Goal: Communication & Community: Connect with others

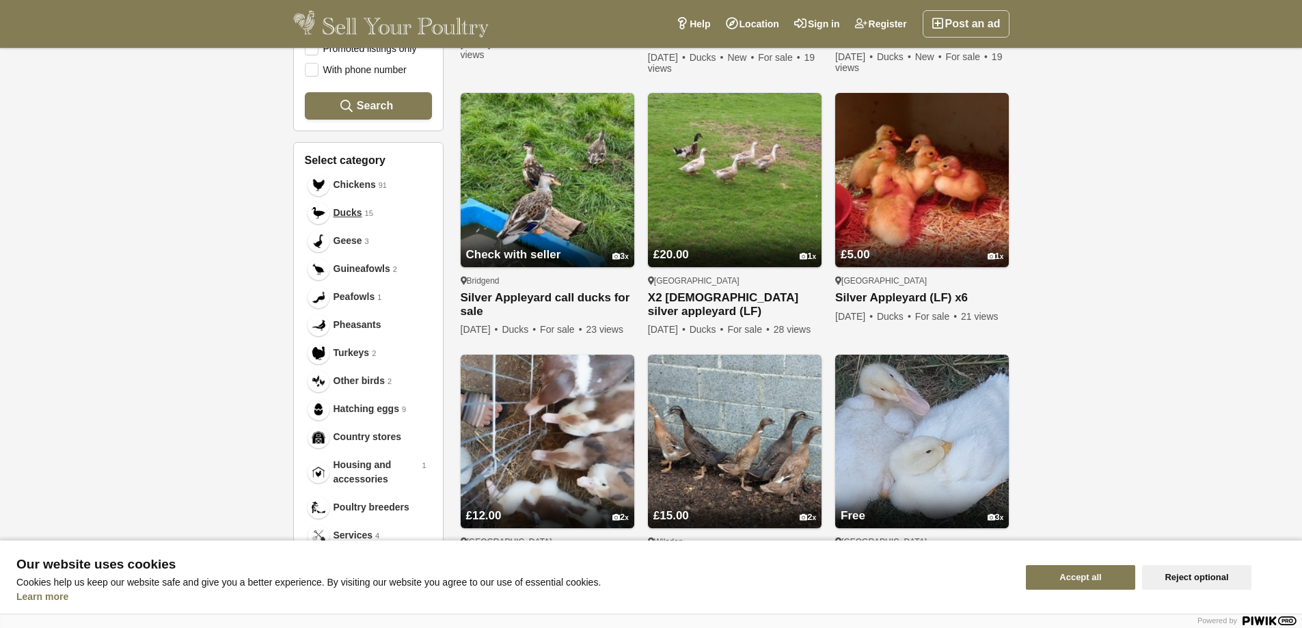
scroll to position [456, 0]
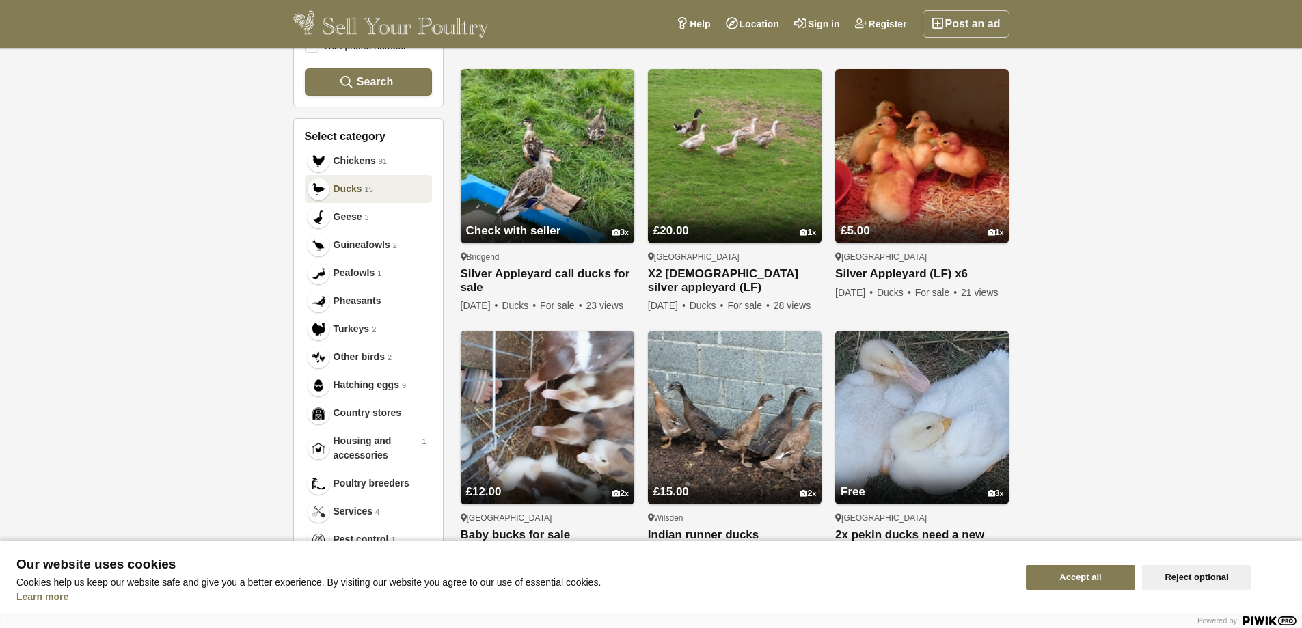
click at [351, 189] on span "Ducks" at bounding box center [347, 189] width 29 height 14
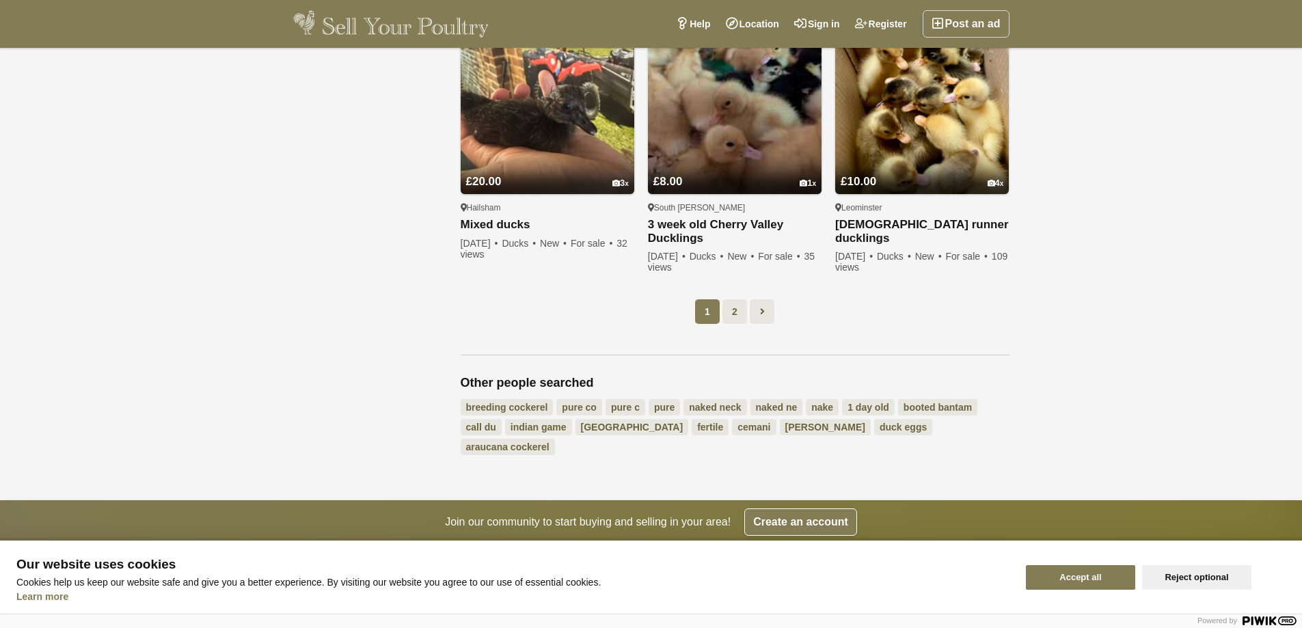
scroll to position [1057, 0]
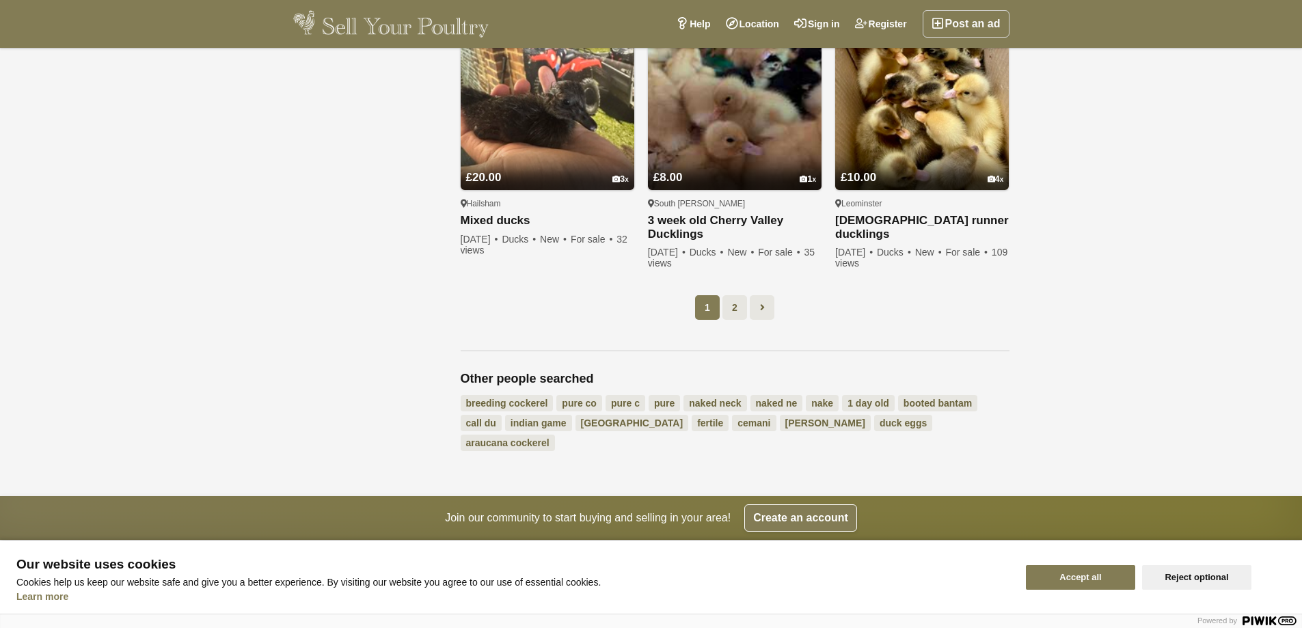
click at [1080, 577] on button "Accept all" at bounding box center [1080, 577] width 109 height 25
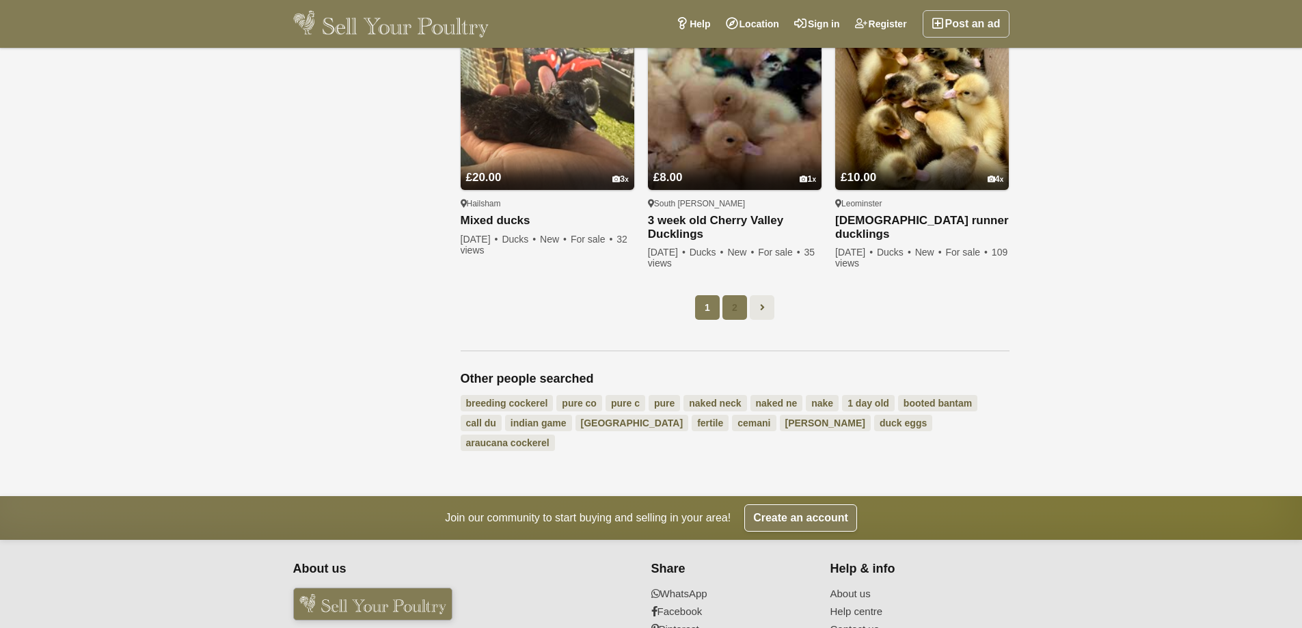
click at [740, 318] on link "2" at bounding box center [734, 307] width 25 height 25
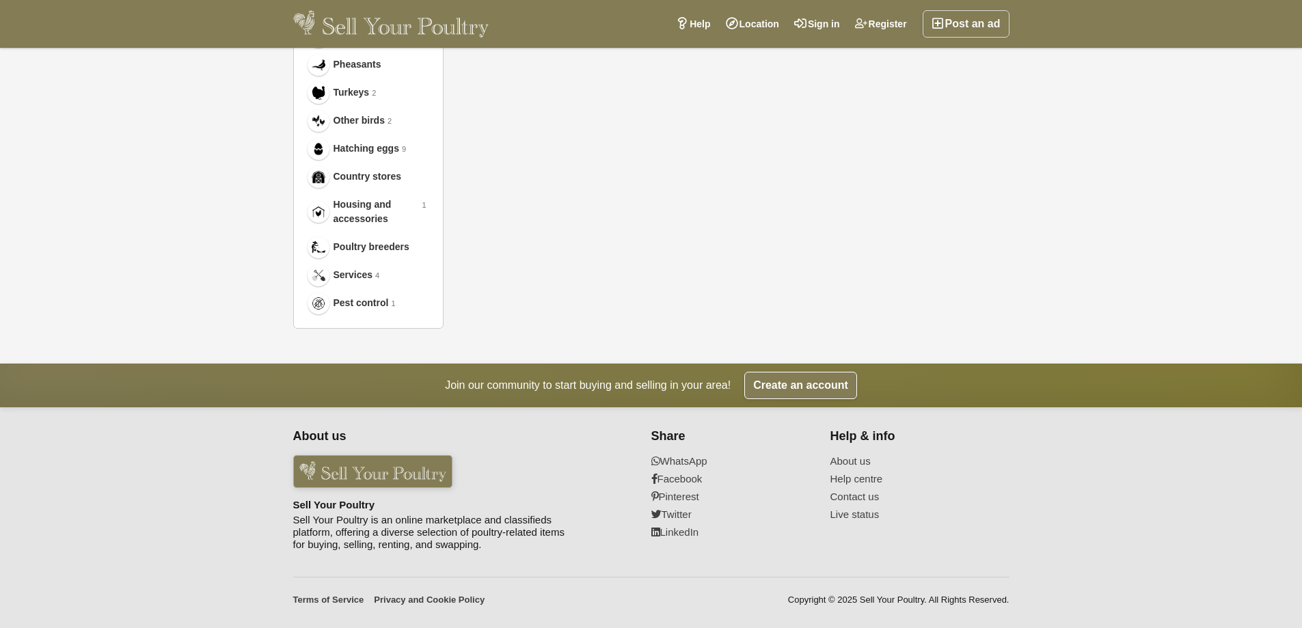
scroll to position [70, 0]
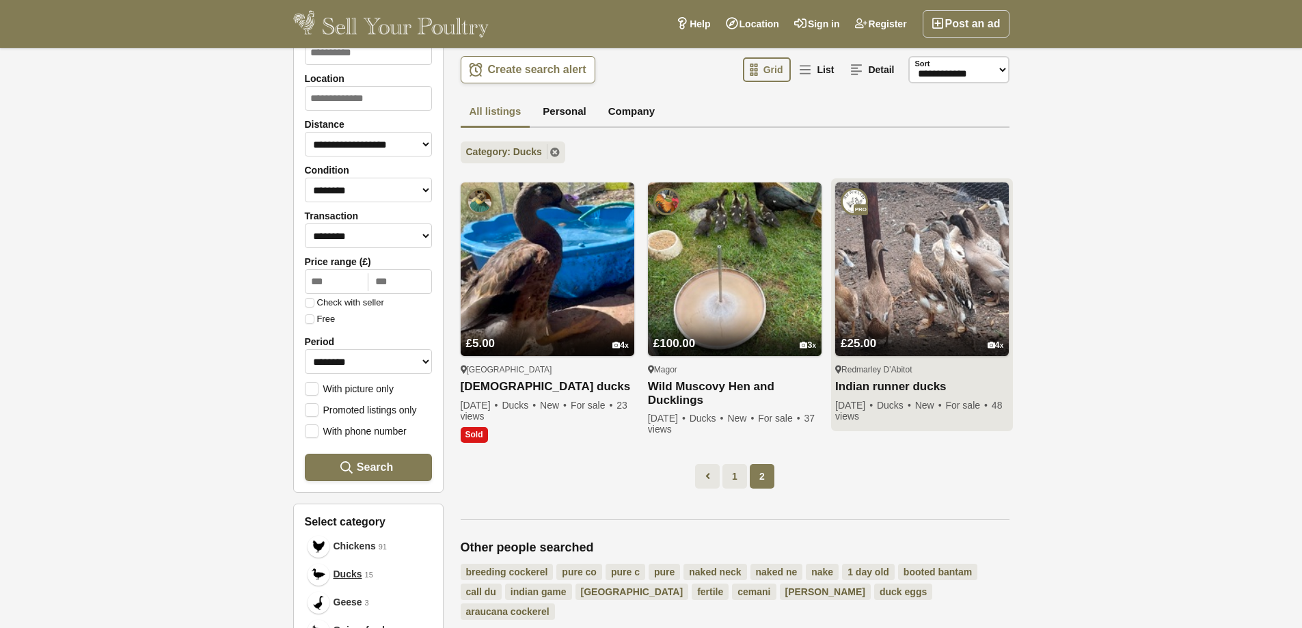
click at [929, 270] on img at bounding box center [922, 269] width 174 height 174
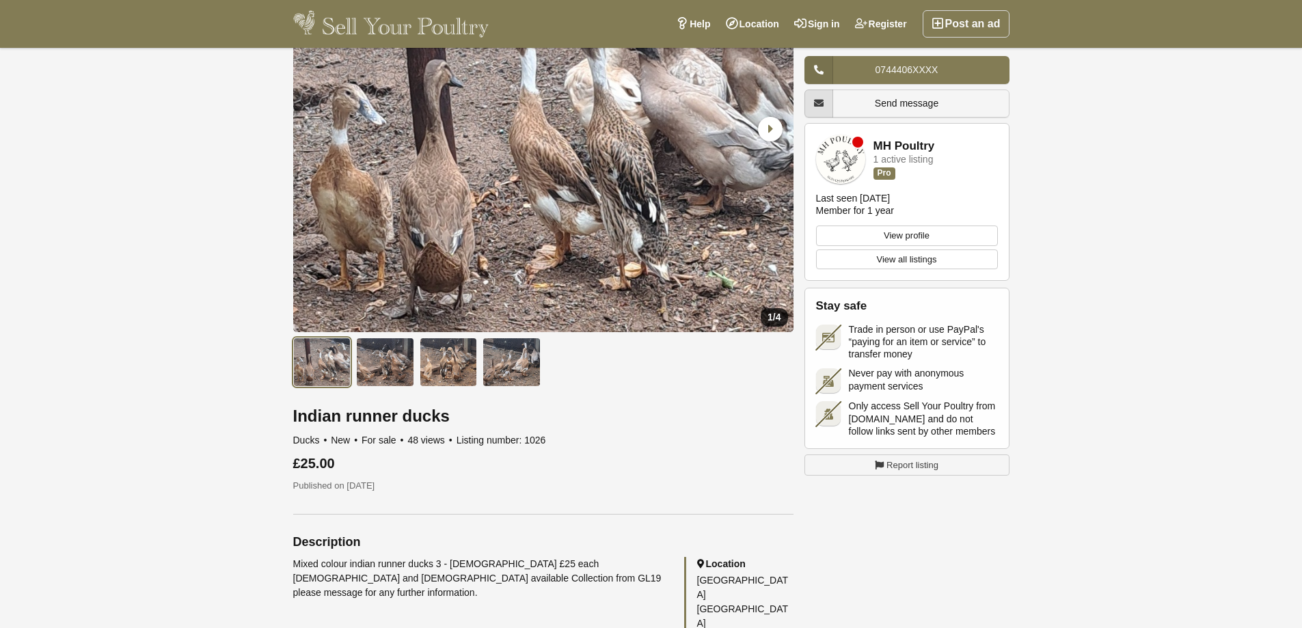
scroll to position [152, 0]
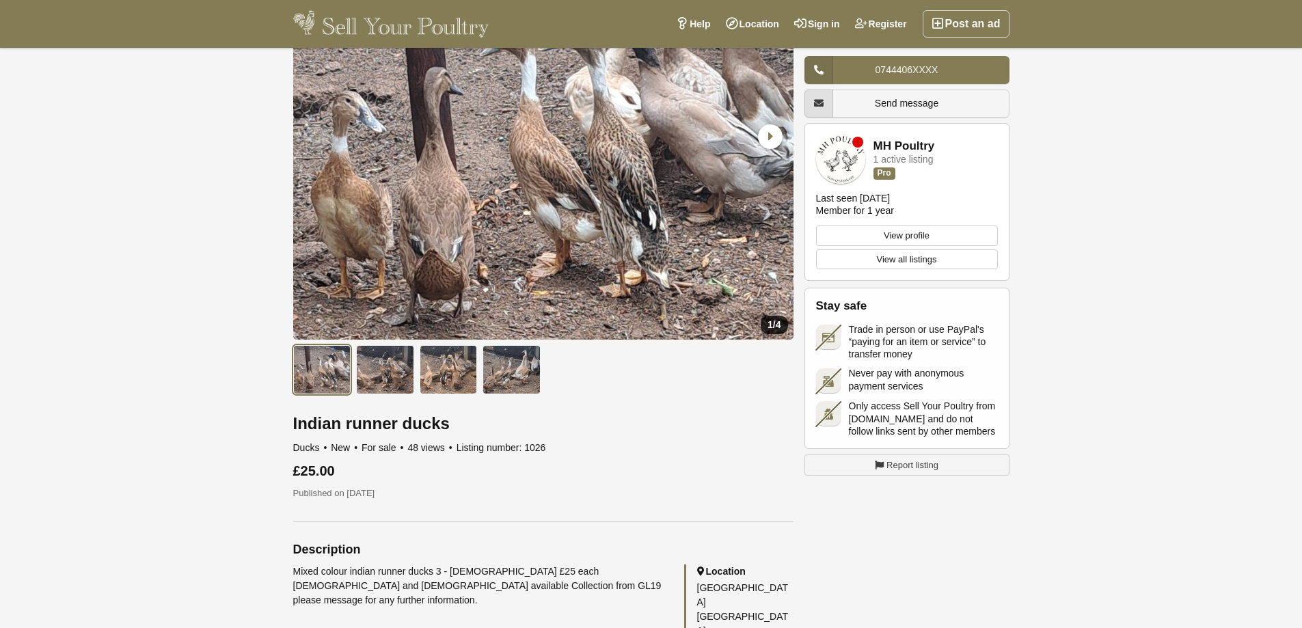
click at [882, 103] on span "Send message" at bounding box center [907, 103] width 64 height 11
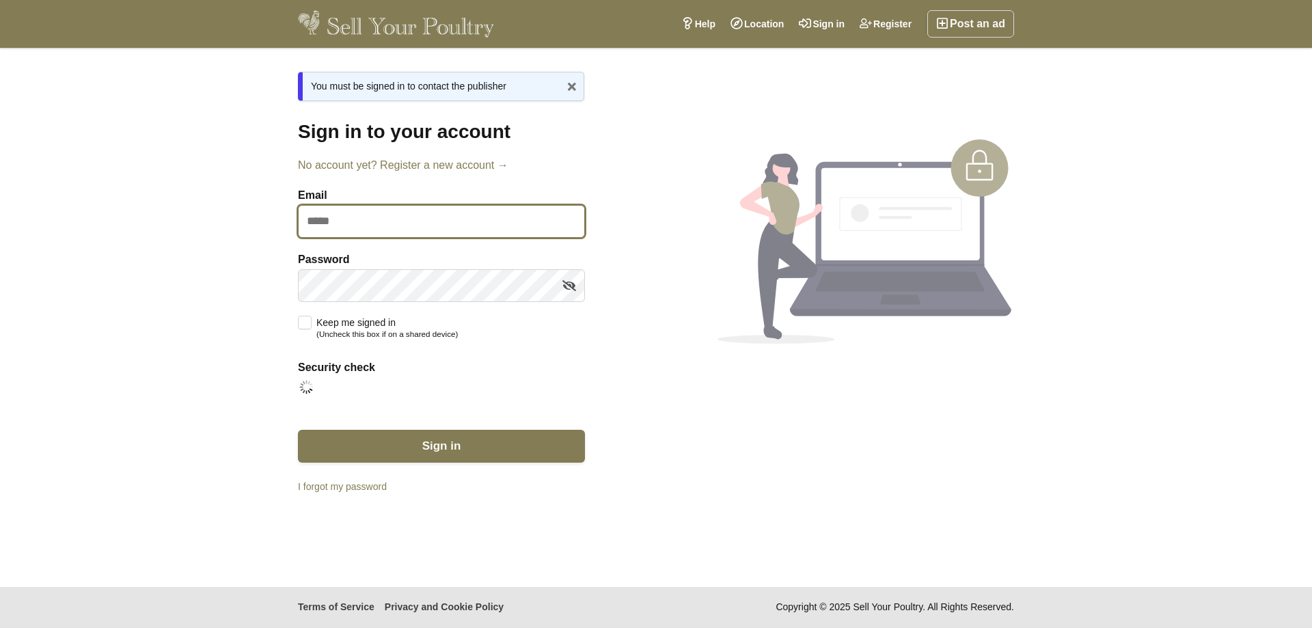
click at [346, 221] on input "Email" at bounding box center [441, 221] width 287 height 33
type input "**********"
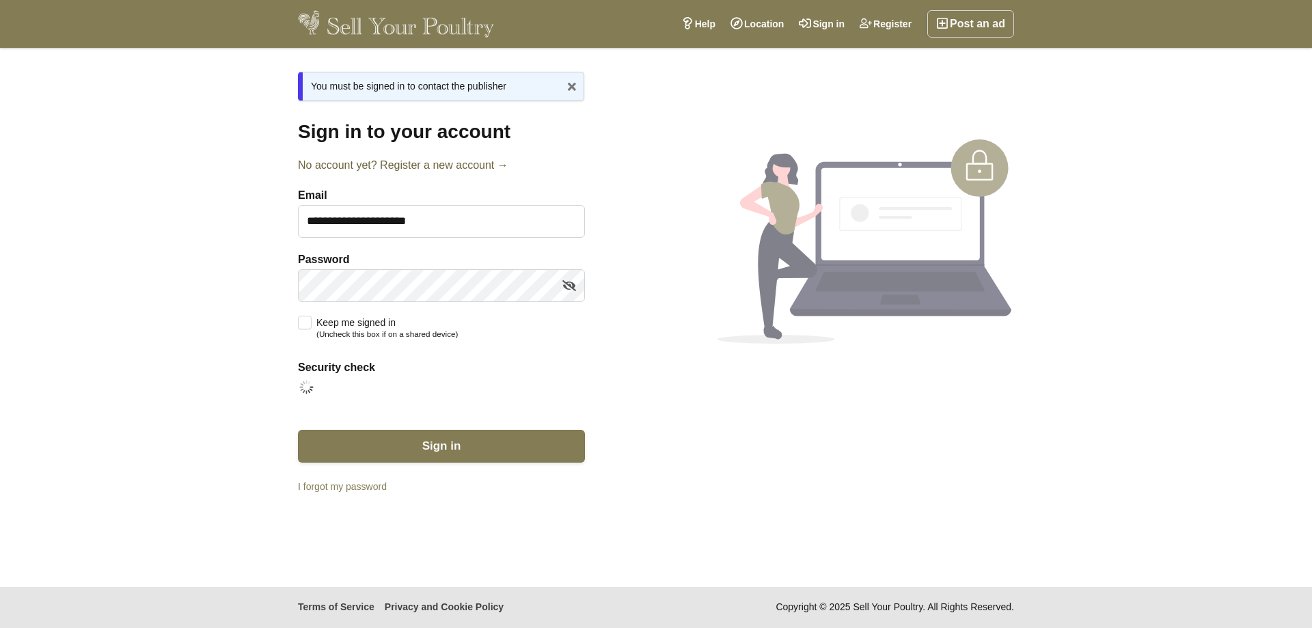
click at [409, 163] on link "No account yet? Register a new account →" at bounding box center [441, 165] width 287 height 16
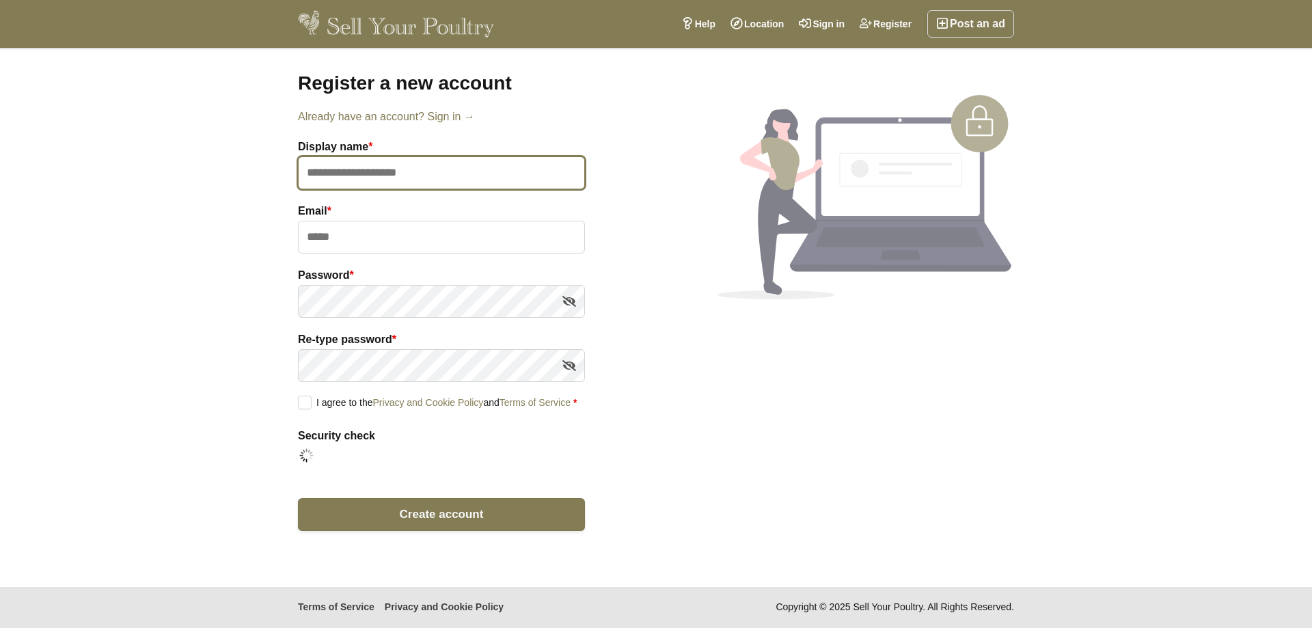
click at [371, 171] on input "text" at bounding box center [441, 172] width 287 height 33
type input "**********"
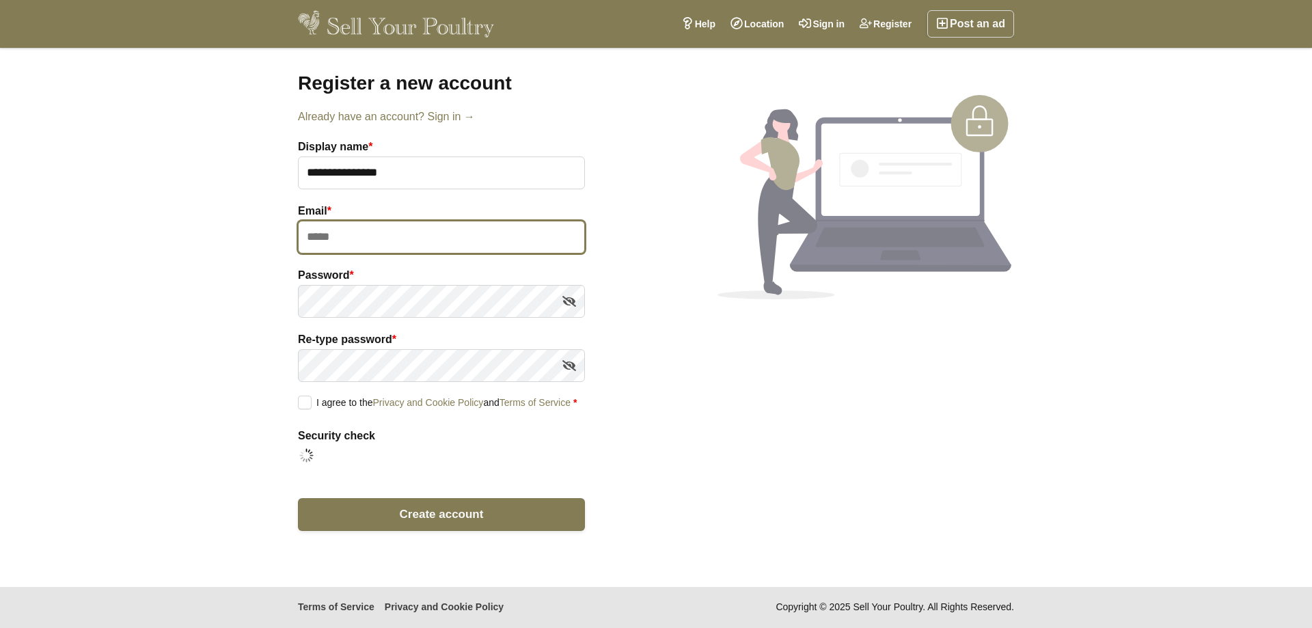
click at [387, 226] on input "email" at bounding box center [441, 237] width 287 height 33
type input "**********"
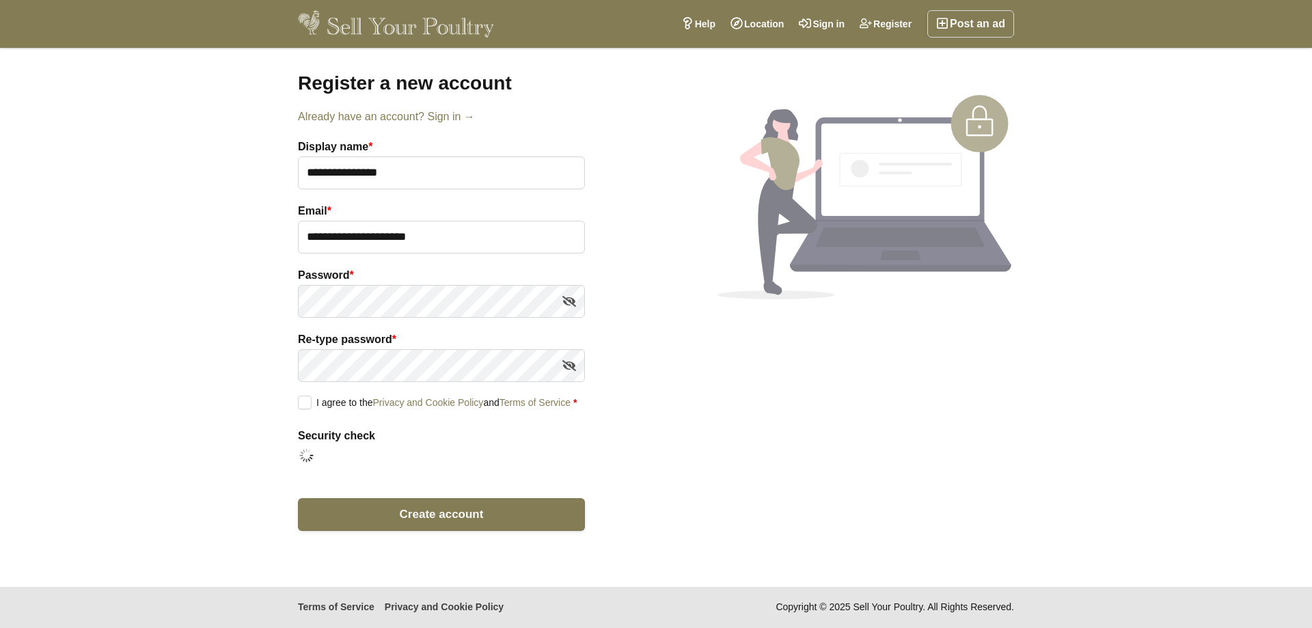
drag, startPoint x: 307, startPoint y: 399, endPoint x: 318, endPoint y: 411, distance: 16.9
click at [307, 400] on label "I agree to the Privacy and Cookie Policy and Terms of Service *" at bounding box center [437, 402] width 279 height 12
click at [433, 508] on span "Create account" at bounding box center [442, 514] width 84 height 13
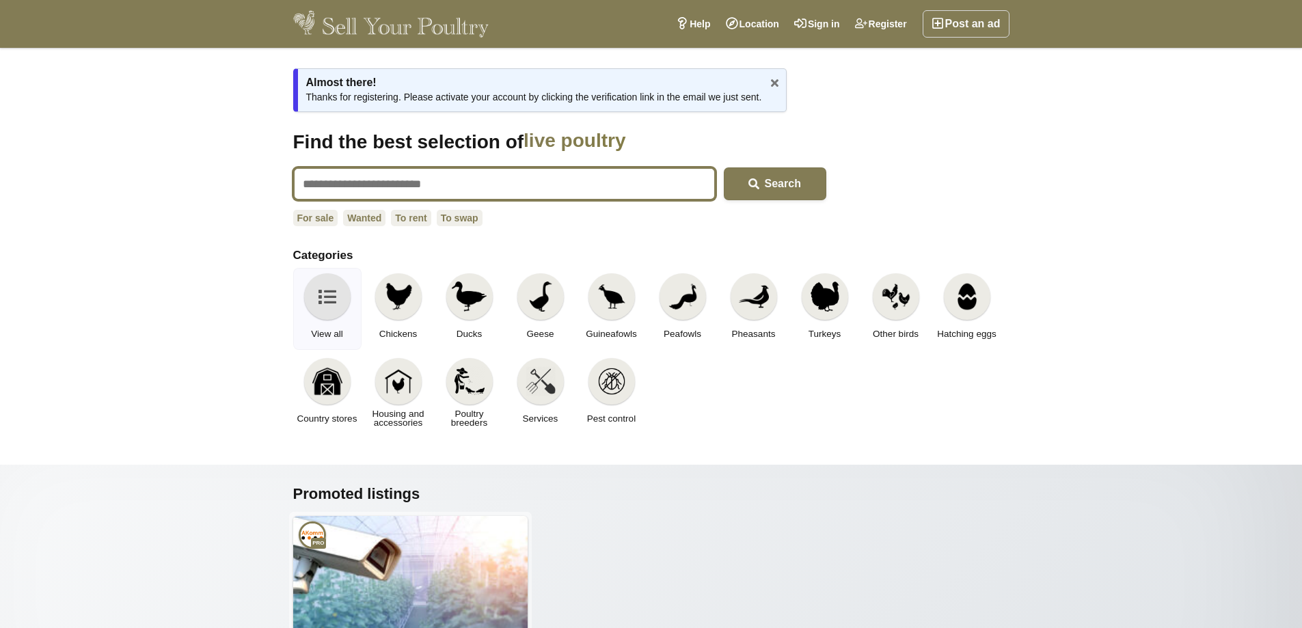
click at [377, 172] on input "text" at bounding box center [504, 183] width 422 height 33
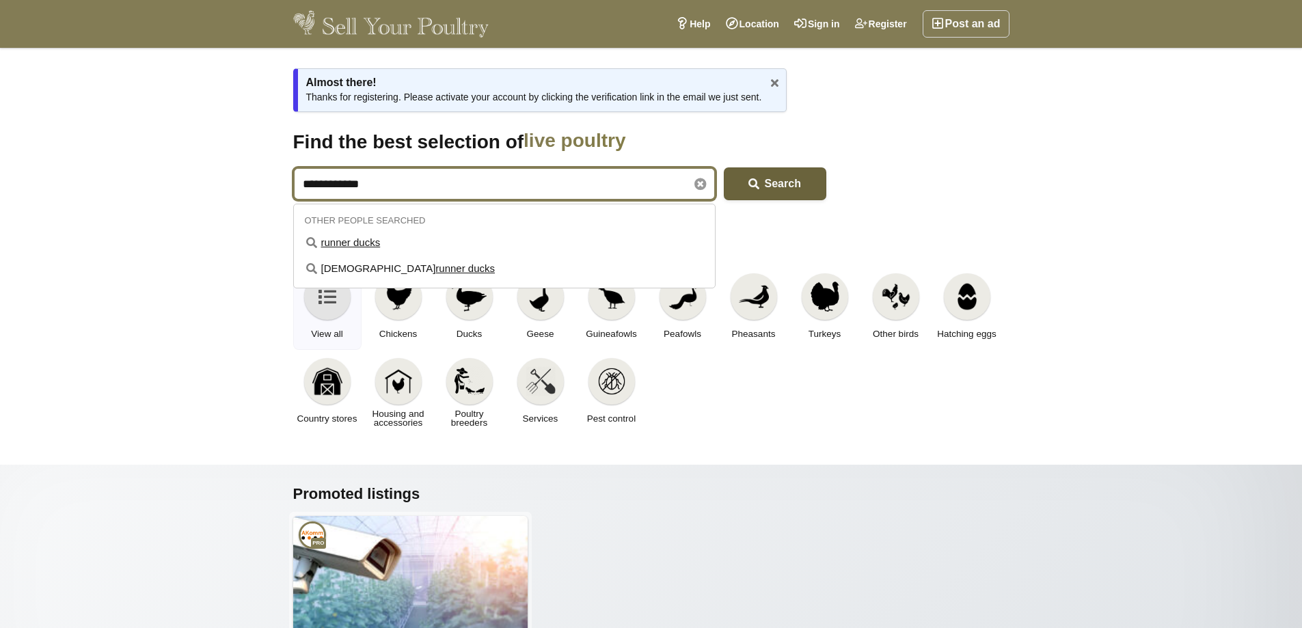
type input "**********"
click at [777, 192] on button "Search" at bounding box center [775, 183] width 102 height 33
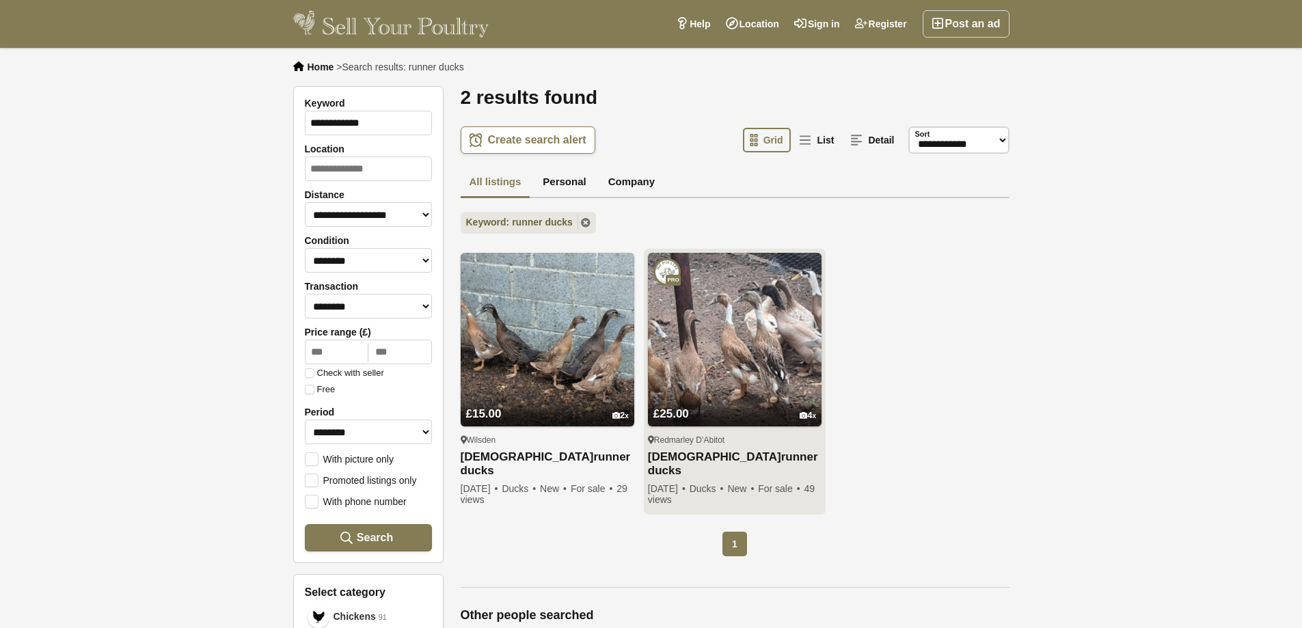
click at [730, 361] on img at bounding box center [735, 340] width 174 height 174
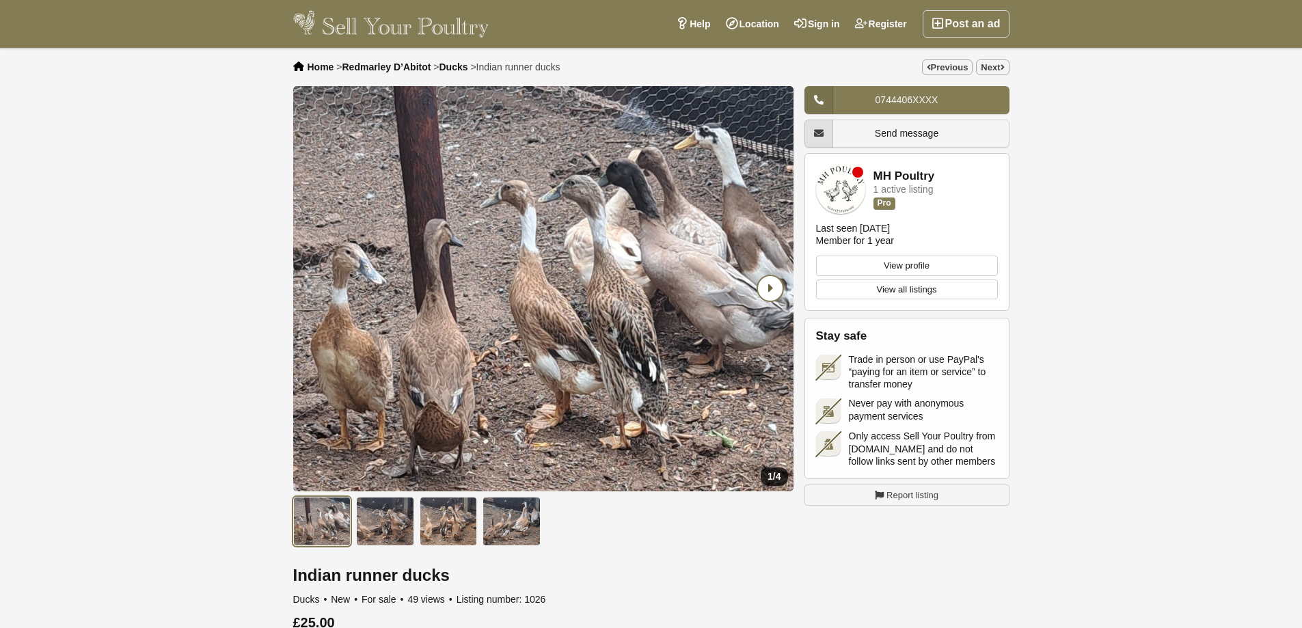
click at [770, 286] on icon "Next slide" at bounding box center [770, 288] width 25 height 25
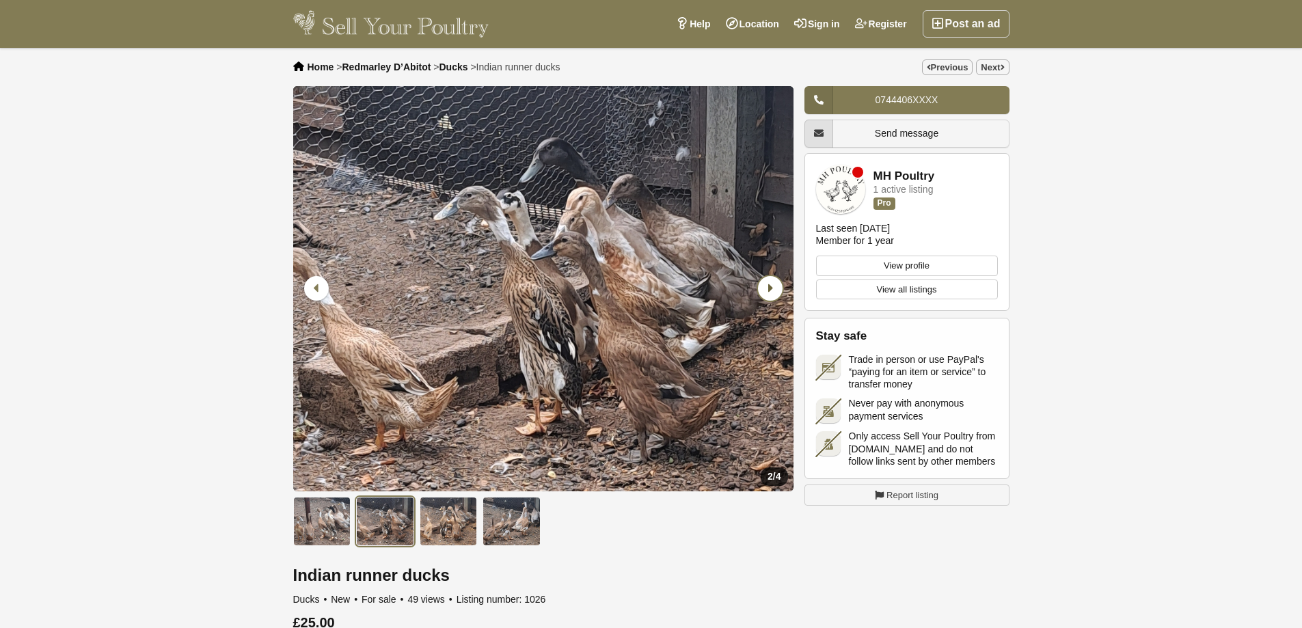
click at [770, 289] on icon "Next slide" at bounding box center [770, 288] width 25 height 25
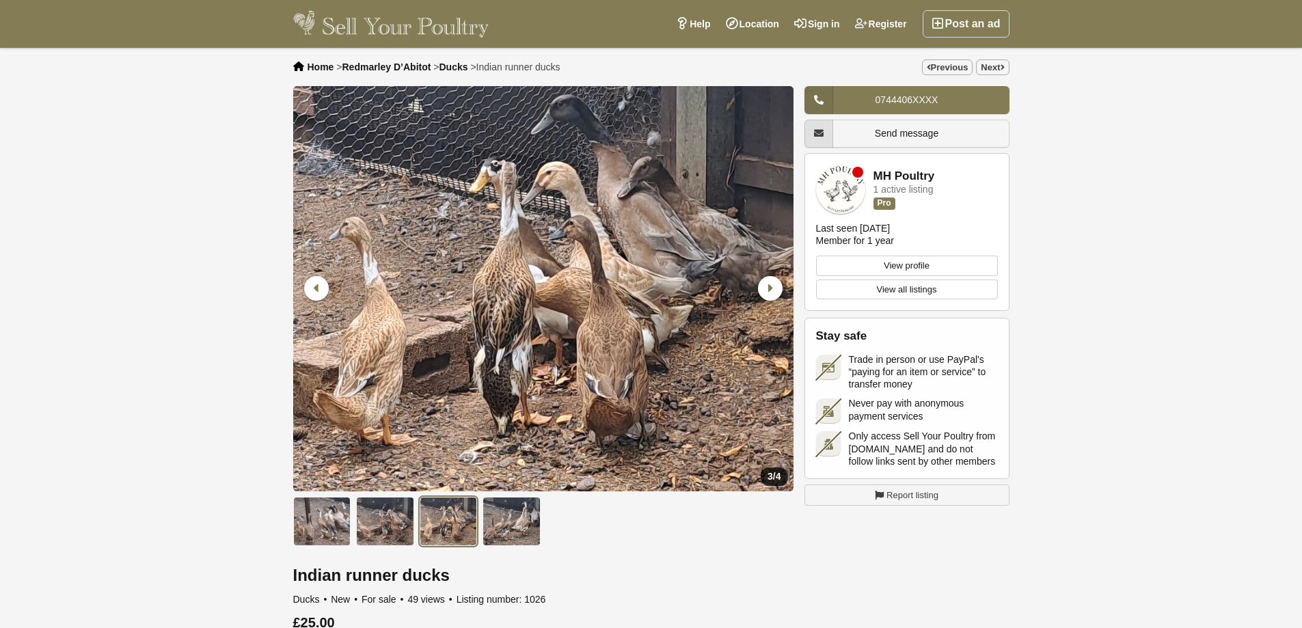
click at [905, 126] on link "Send message" at bounding box center [906, 134] width 205 height 28
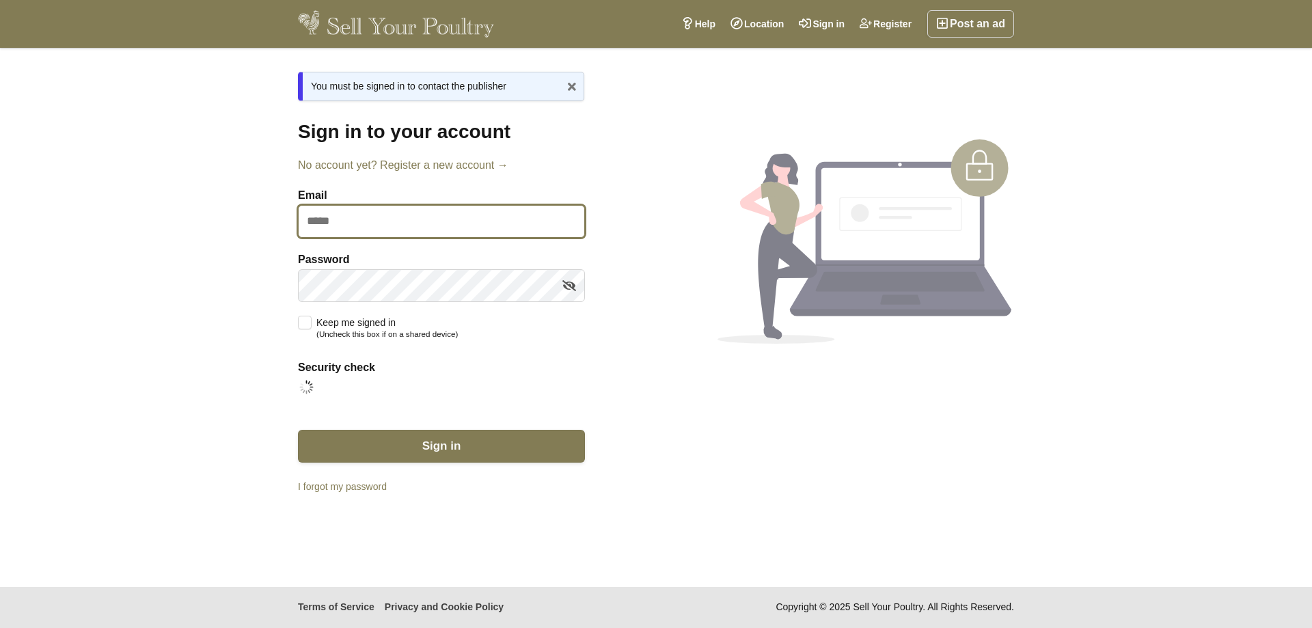
click at [340, 213] on input "Email" at bounding box center [441, 221] width 287 height 33
type input "**********"
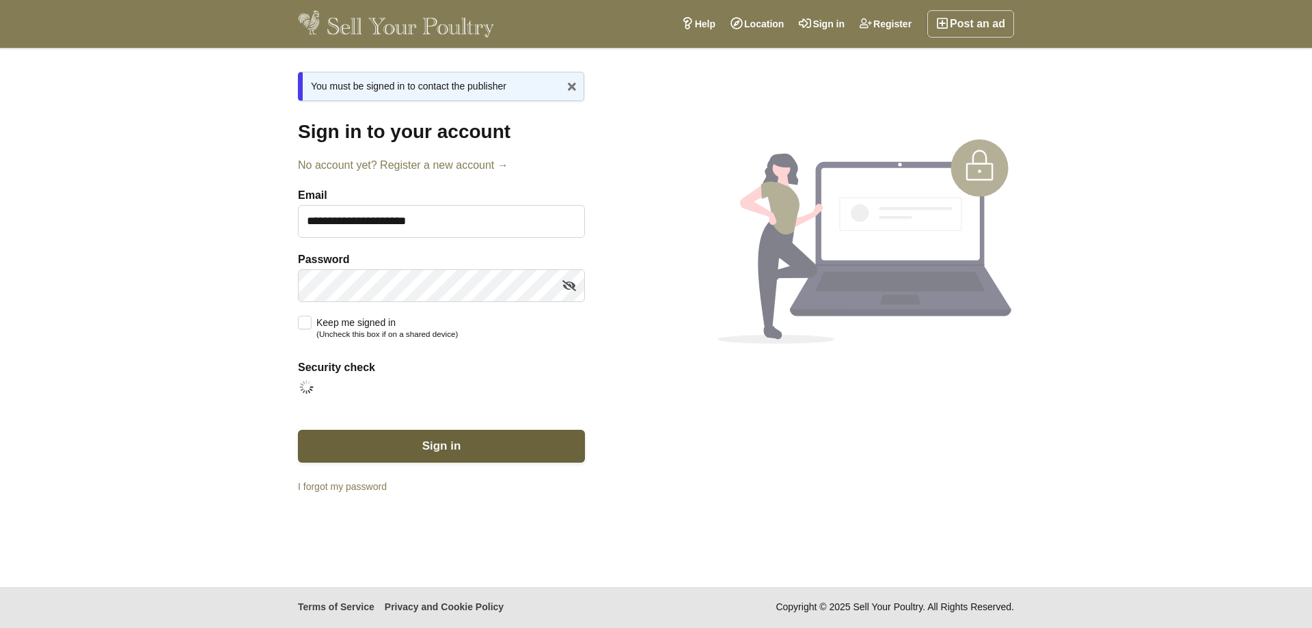
click at [424, 439] on span "Sign in" at bounding box center [441, 445] width 39 height 13
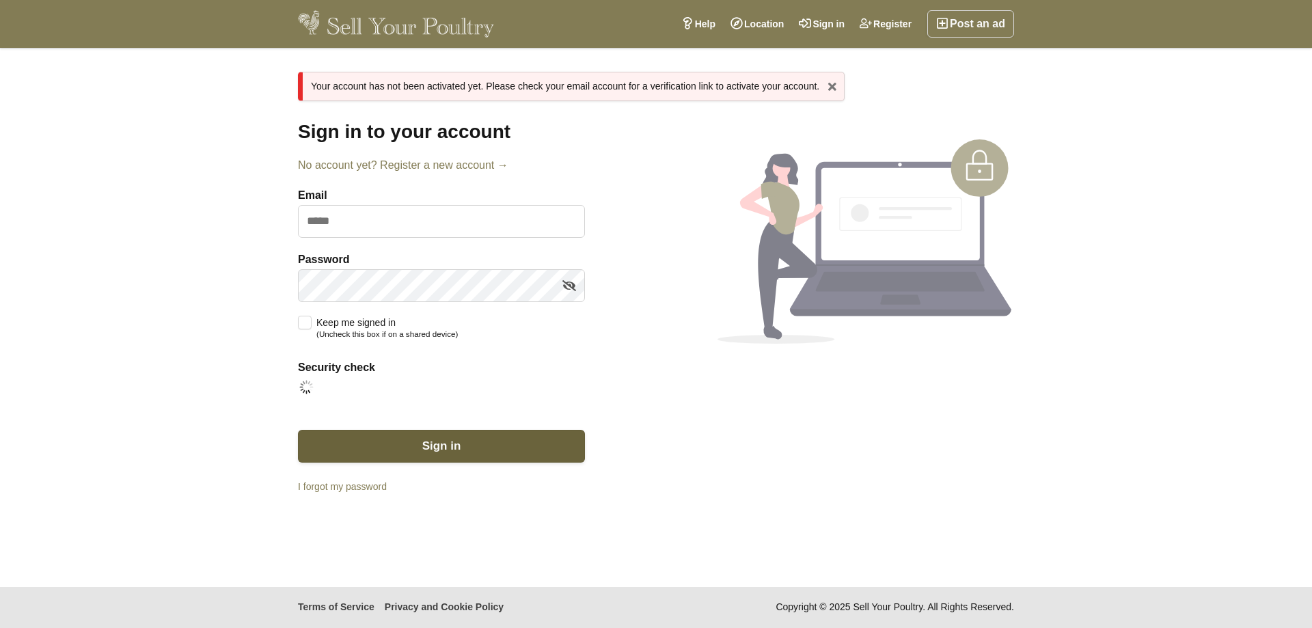
click at [439, 446] on span "Sign in" at bounding box center [441, 445] width 39 height 13
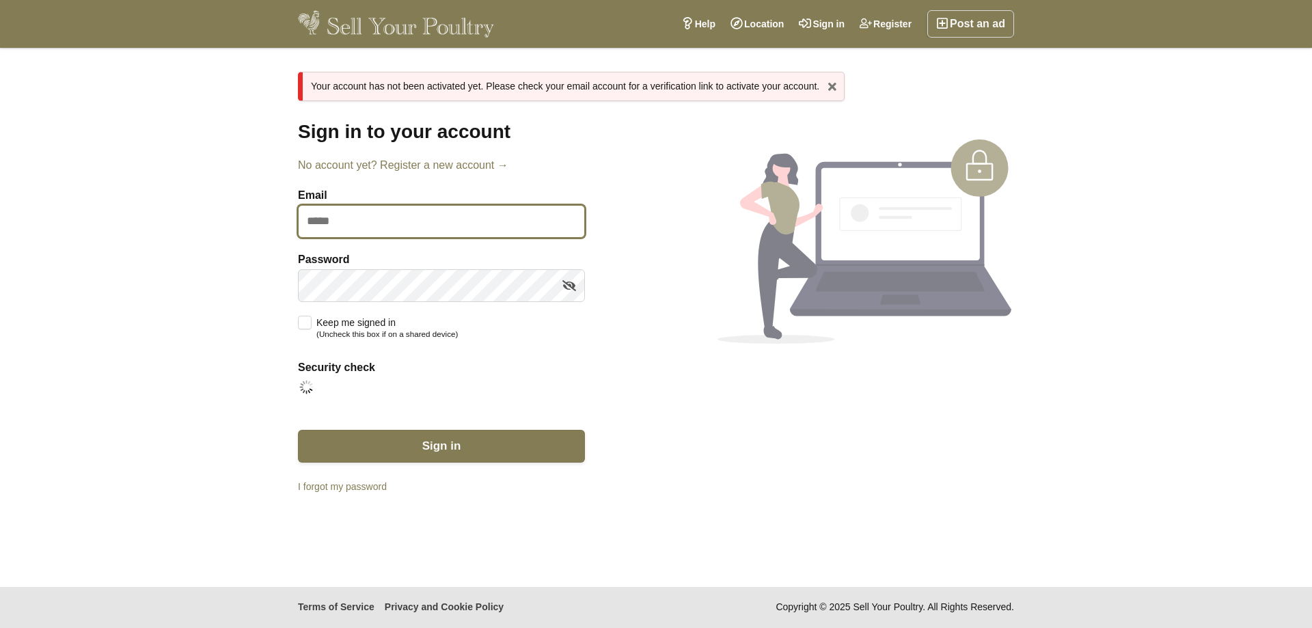
click at [379, 222] on input "Email" at bounding box center [441, 221] width 287 height 33
type input "**********"
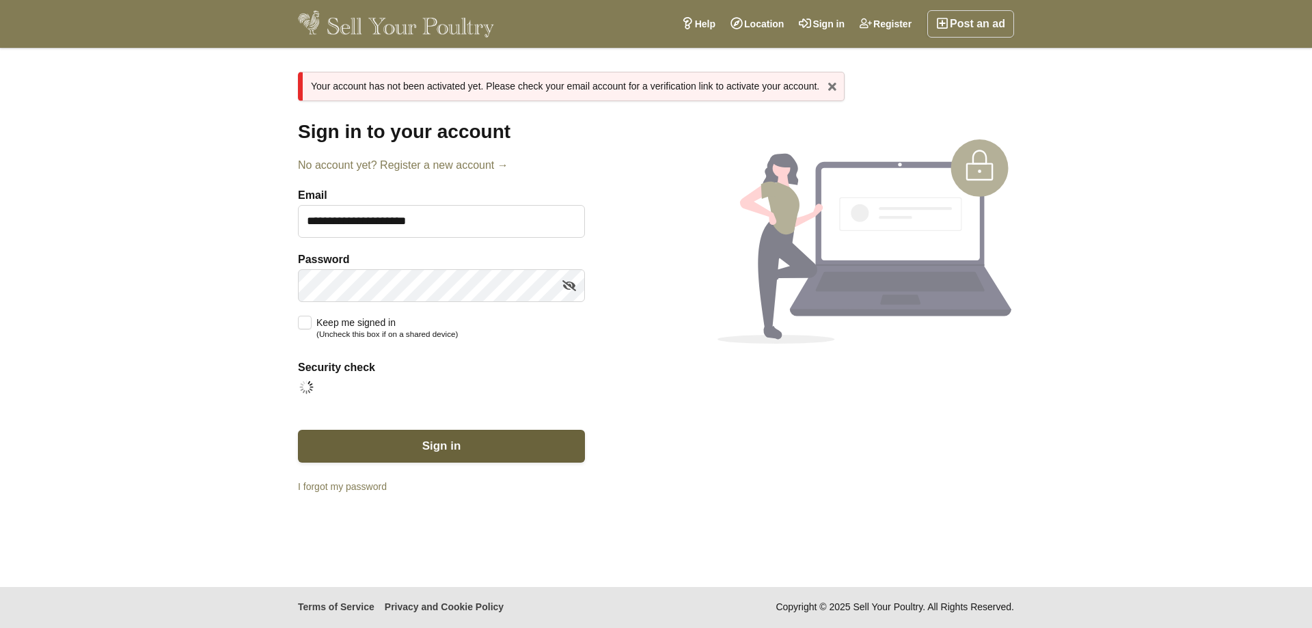
click at [433, 445] on span "Sign in" at bounding box center [441, 445] width 39 height 13
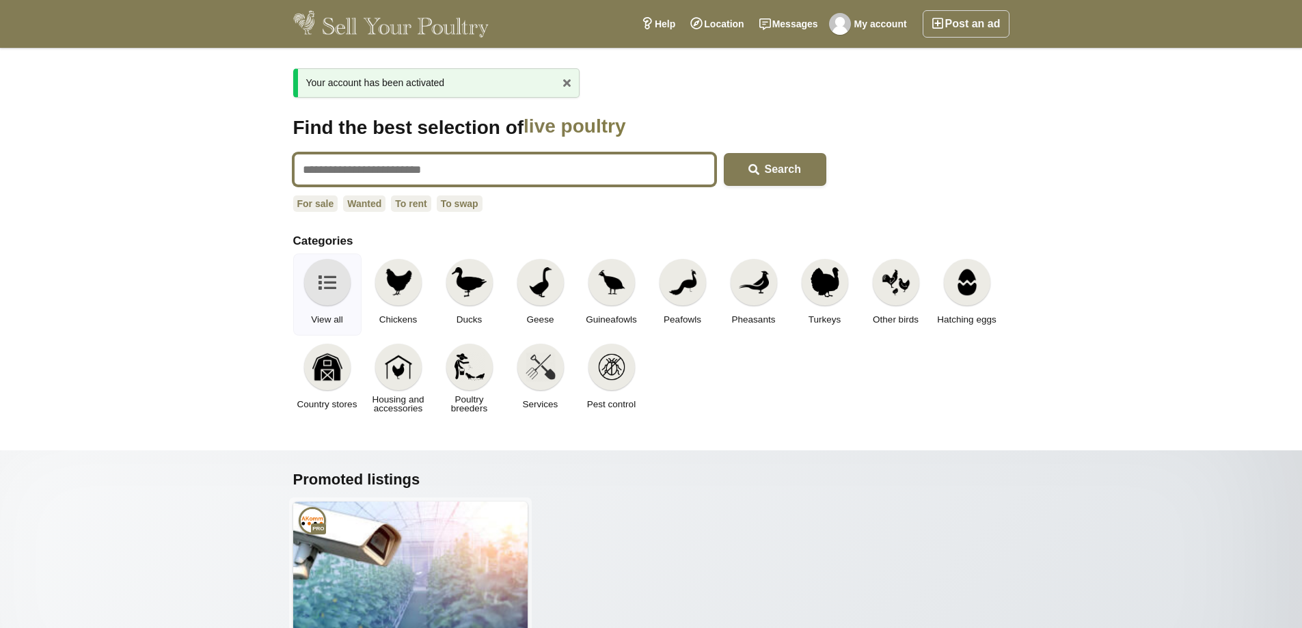
drag, startPoint x: 359, startPoint y: 163, endPoint x: 368, endPoint y: 172, distance: 12.1
click at [359, 165] on input "text" at bounding box center [504, 169] width 422 height 33
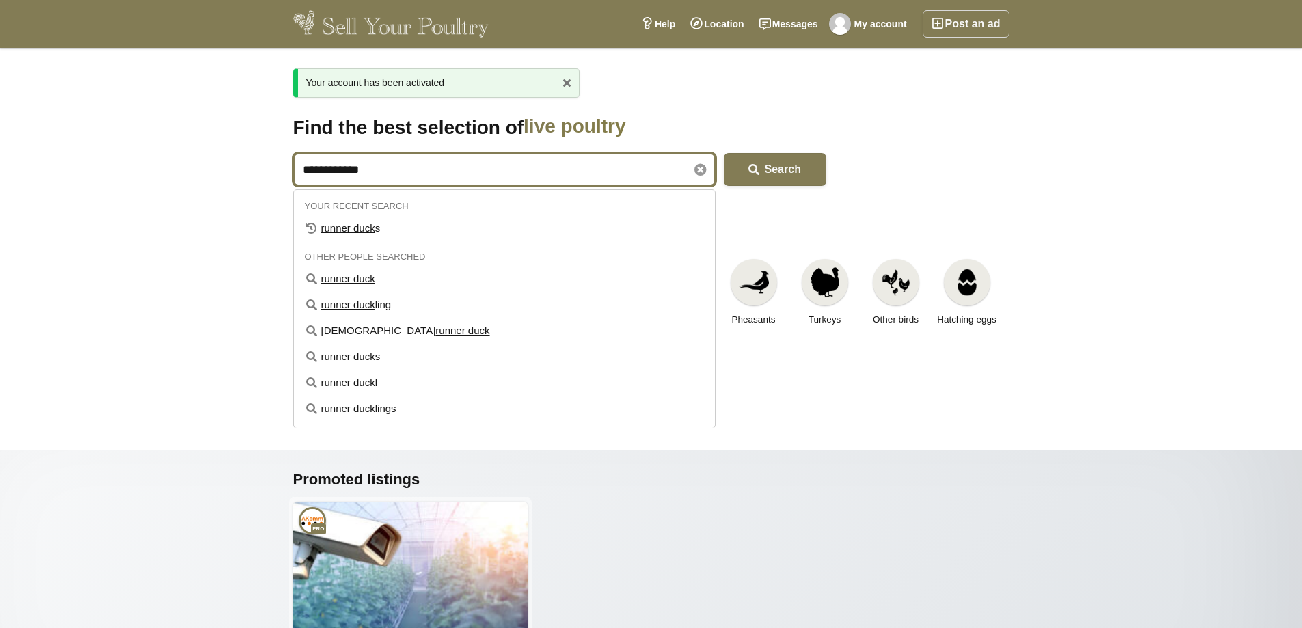
type input "**********"
click at [724, 153] on button "Search" at bounding box center [775, 169] width 102 height 33
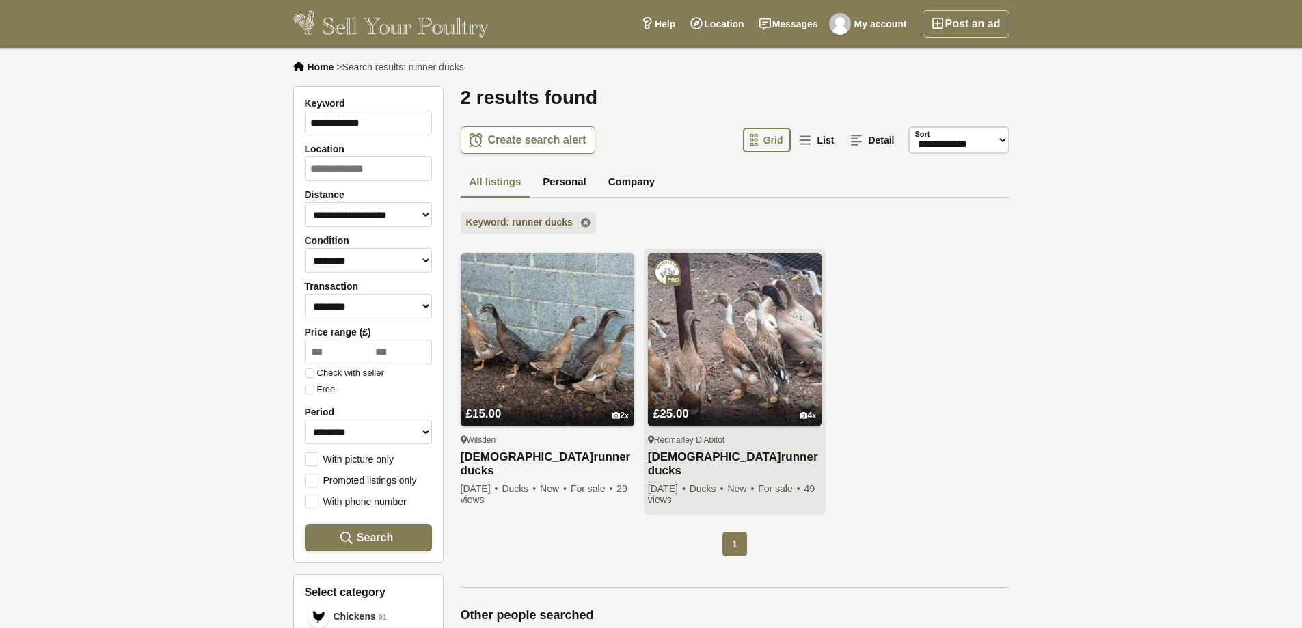
click at [739, 331] on img at bounding box center [735, 340] width 174 height 174
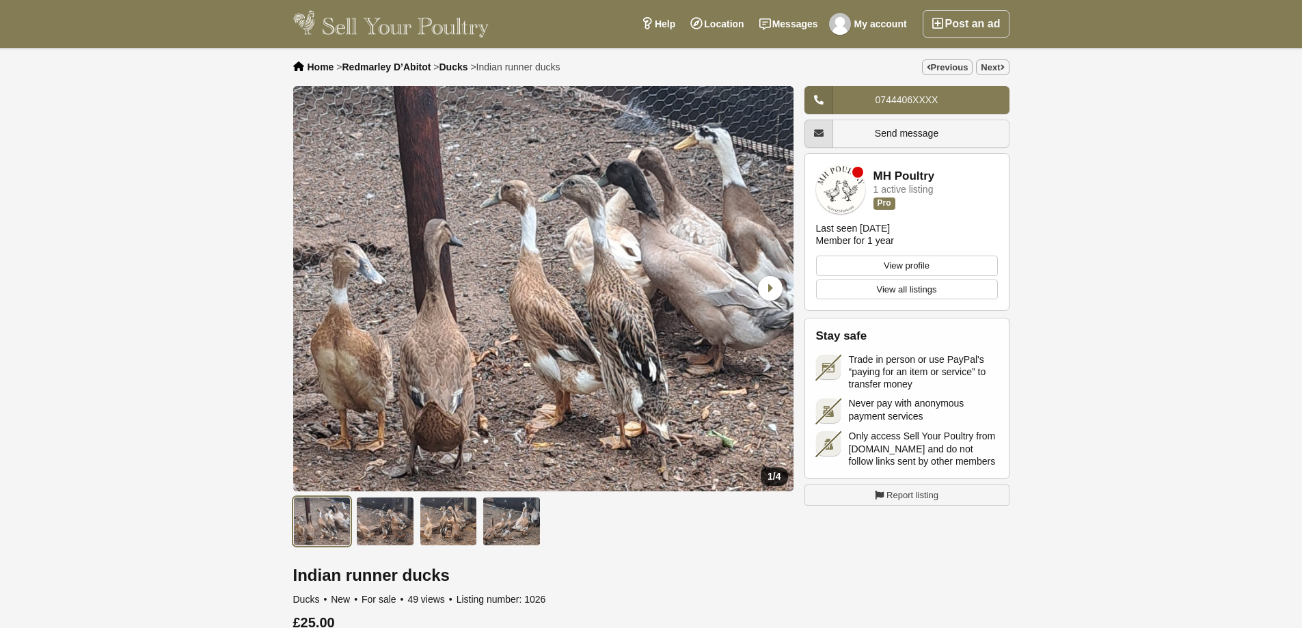
click at [889, 129] on span "Send message" at bounding box center [907, 133] width 64 height 11
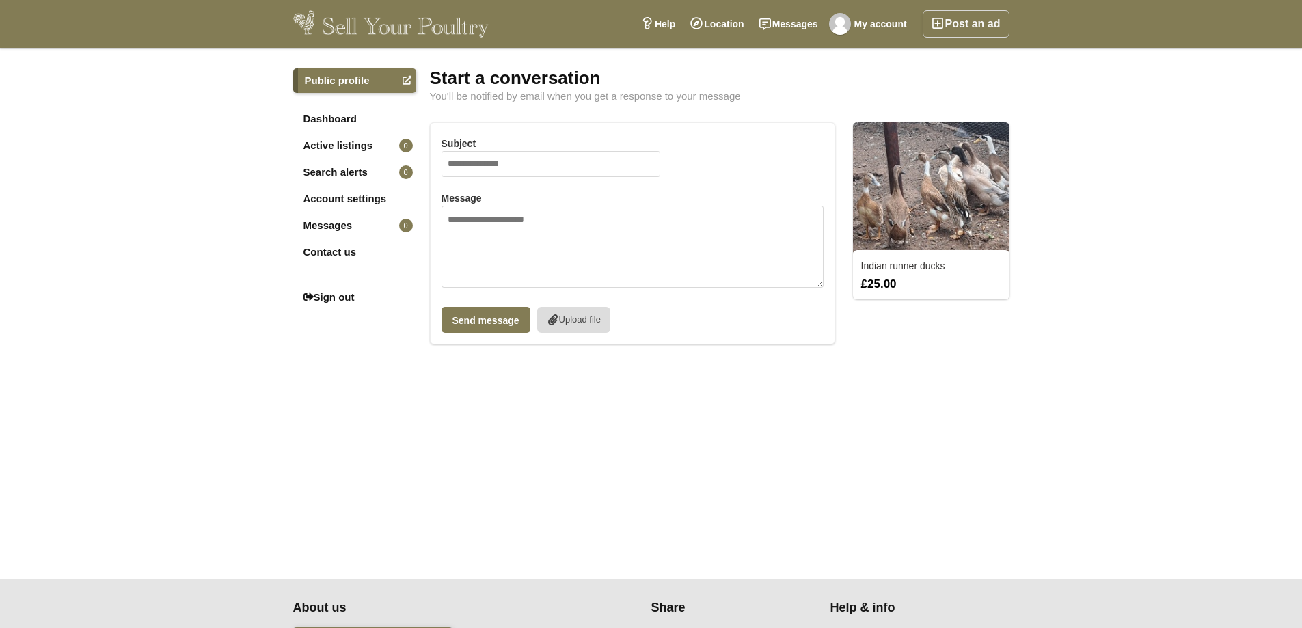
click at [500, 163] on input "Subject" at bounding box center [550, 164] width 219 height 26
type input "**********"
click at [476, 217] on textarea "Message" at bounding box center [632, 247] width 383 height 82
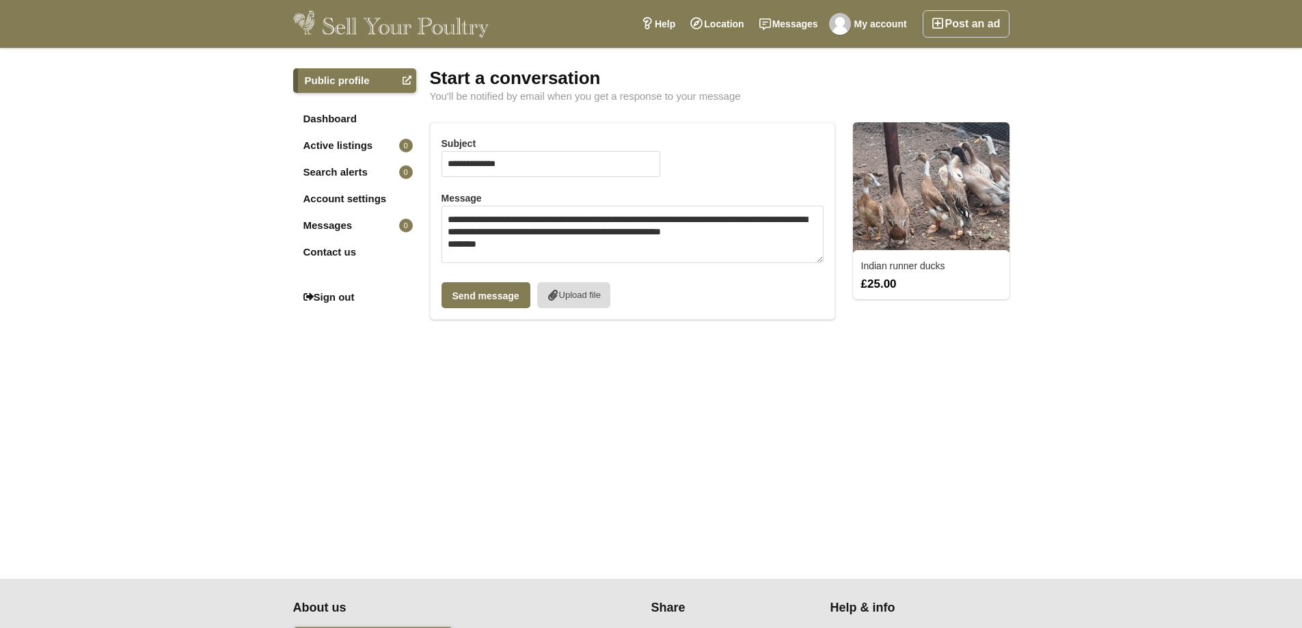
scroll to position [7, 0]
type textarea "**********"
click at [469, 297] on button "Send message" at bounding box center [485, 308] width 89 height 26
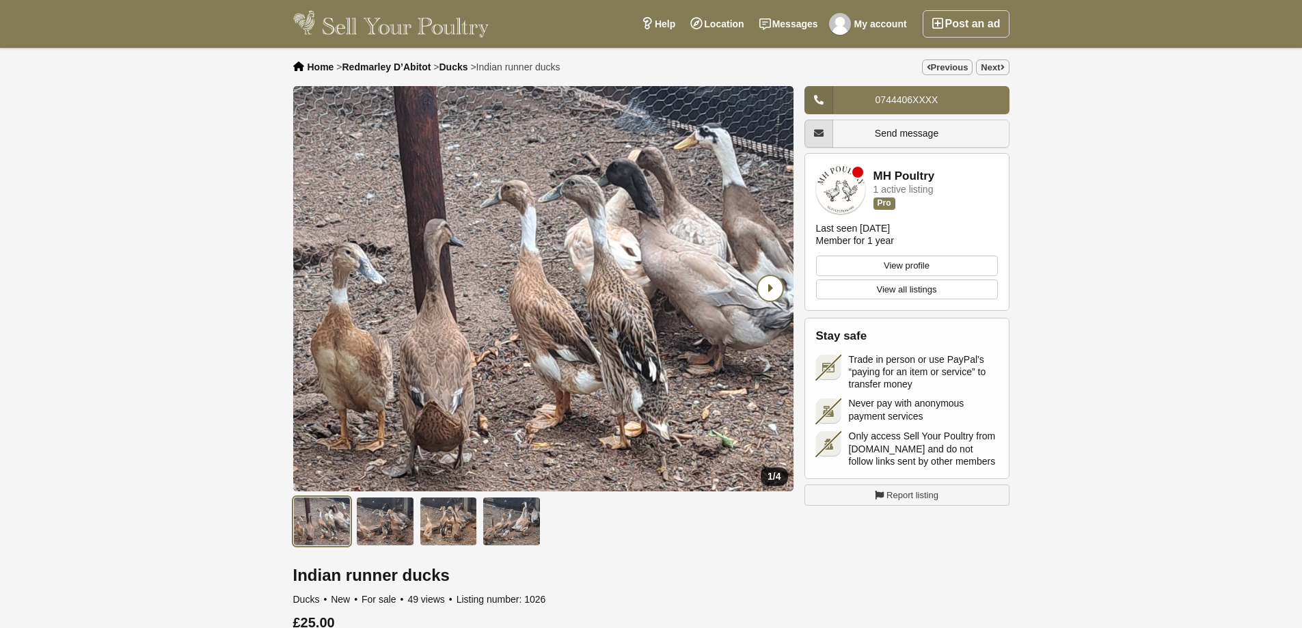
click at [773, 290] on icon "Next slide" at bounding box center [770, 288] width 25 height 25
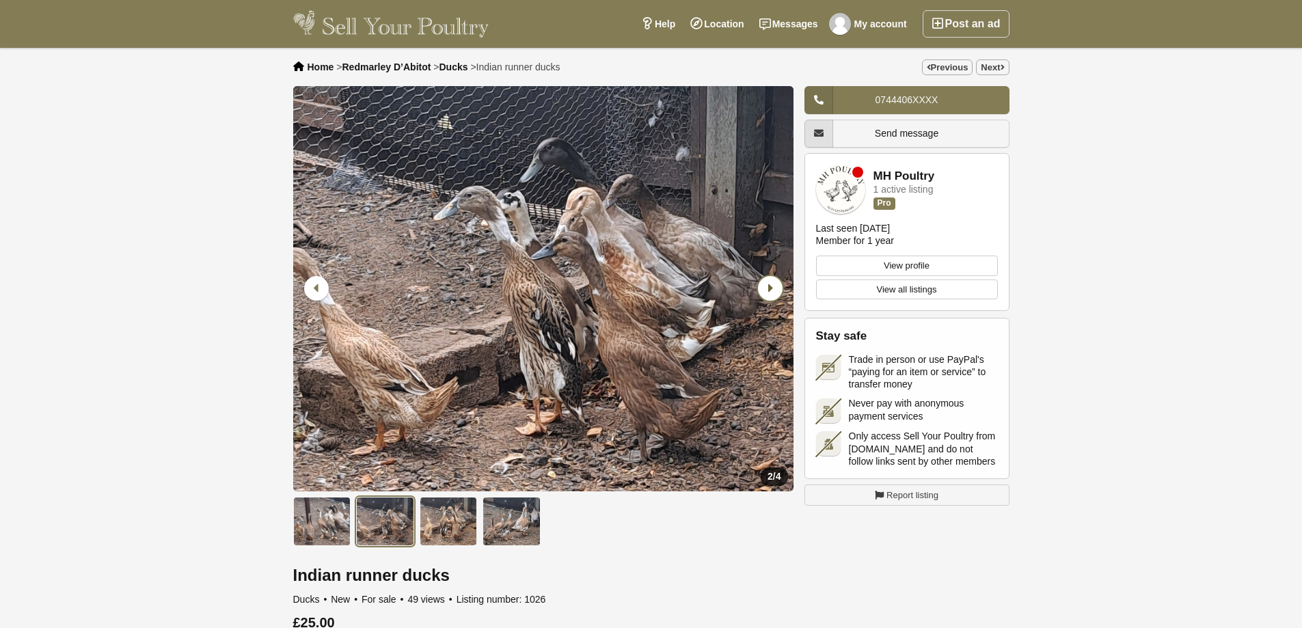
click at [773, 290] on icon "Next slide" at bounding box center [770, 288] width 25 height 25
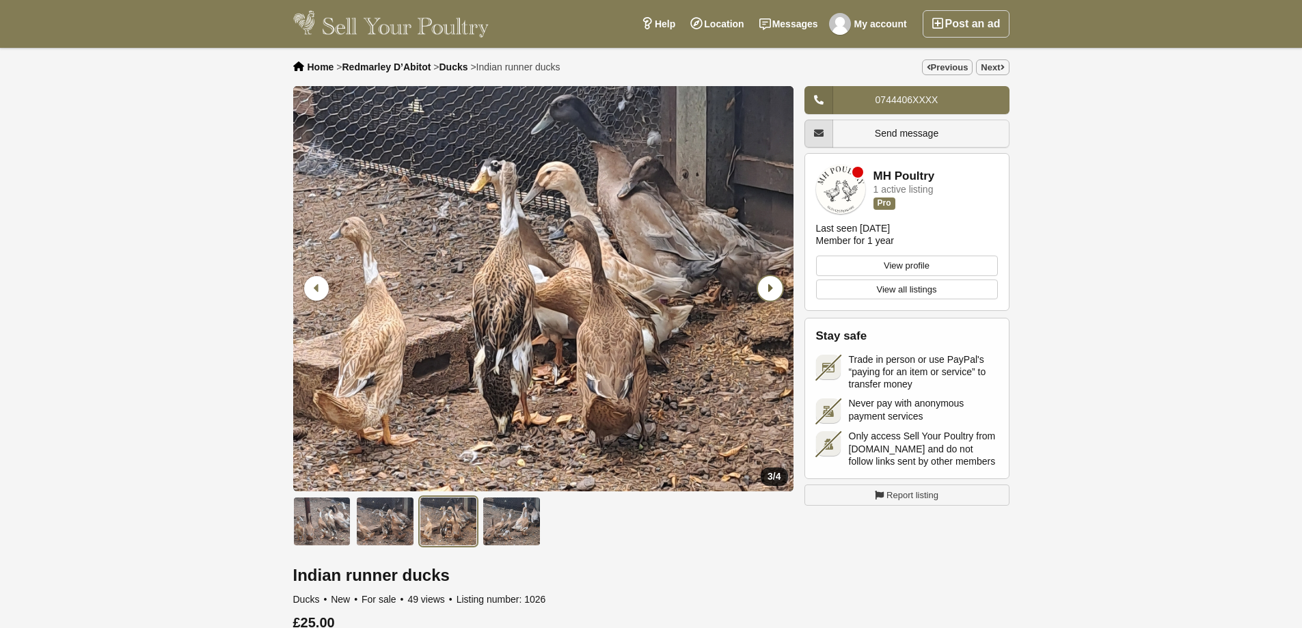
click at [773, 290] on icon "Next slide" at bounding box center [770, 288] width 25 height 25
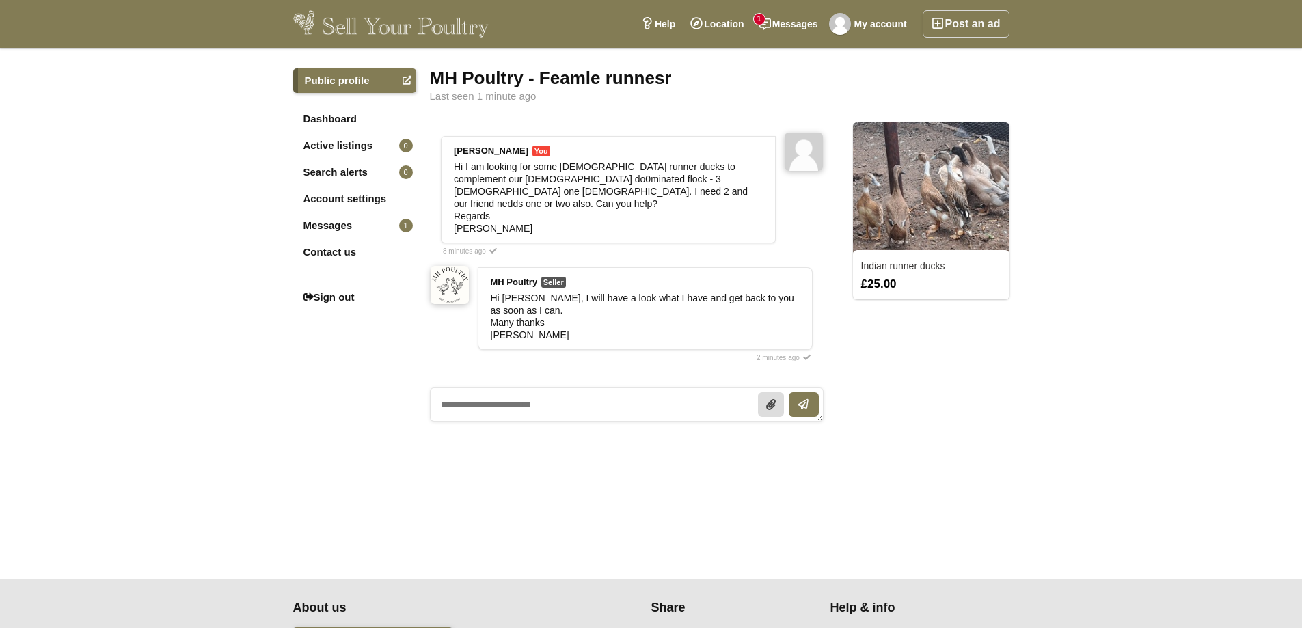
click at [493, 393] on textarea at bounding box center [627, 404] width 394 height 34
drag, startPoint x: 571, startPoint y: 391, endPoint x: 331, endPoint y: 377, distance: 240.9
click at [333, 378] on div "Public profile Dashboard Active listings 0 Search alerts 0 Account settings Mes…" at bounding box center [651, 258] width 738 height 380
type textarea "**********"
click at [799, 399] on icon "submit" at bounding box center [803, 404] width 9 height 11
